Goal: Navigation & Orientation: Go to known website

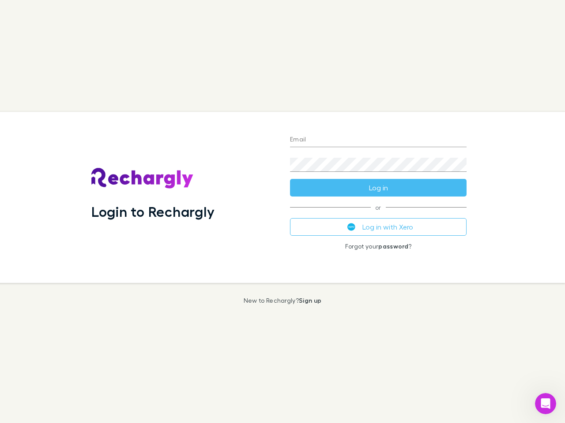
click at [282, 212] on div "Login to Rechargly" at bounding box center [183, 197] width 199 height 171
click at [378, 140] on input "Email" at bounding box center [378, 140] width 176 height 14
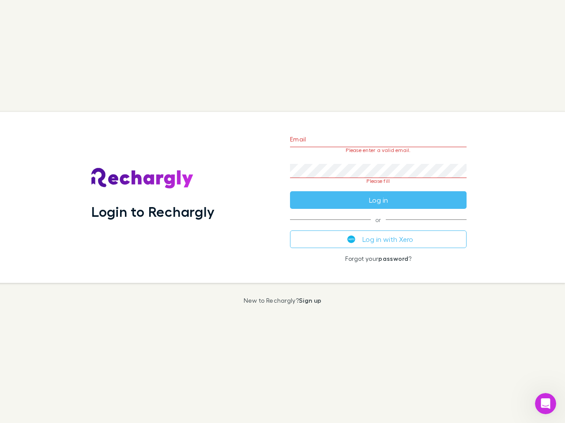
click at [378, 188] on form "Email Please enter a valid email. Password Please fill Log in" at bounding box center [378, 167] width 176 height 83
click at [378, 227] on div "Email Please enter a valid email. Password Please fill Log in or Log in with Xe…" at bounding box center [378, 197] width 191 height 171
